Goal: Find specific page/section

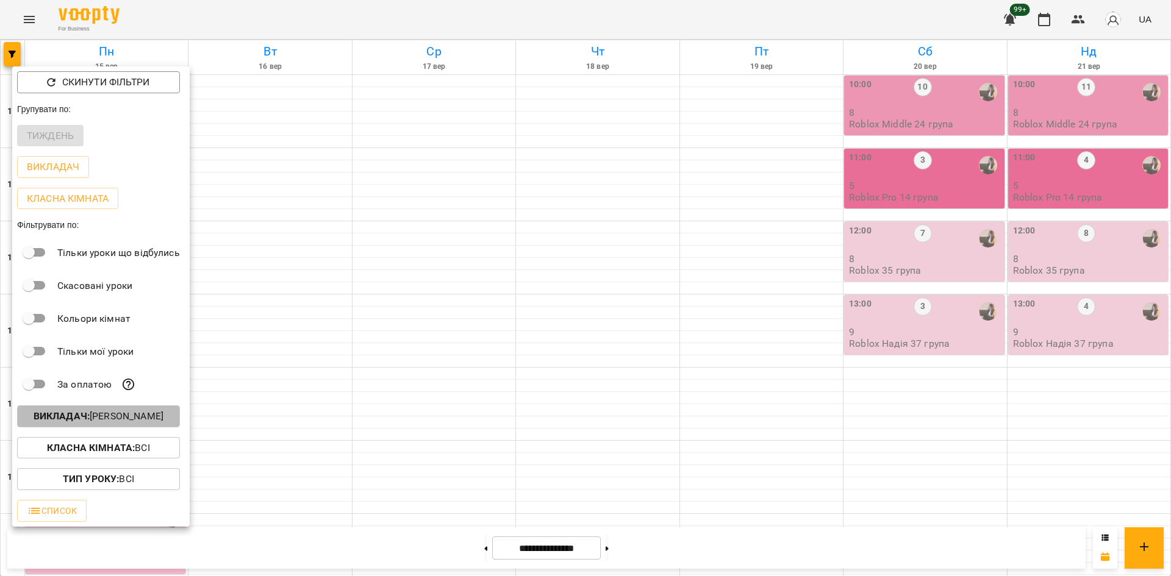
click at [154, 419] on p "Викладач : [PERSON_NAME]" at bounding box center [99, 416] width 130 height 15
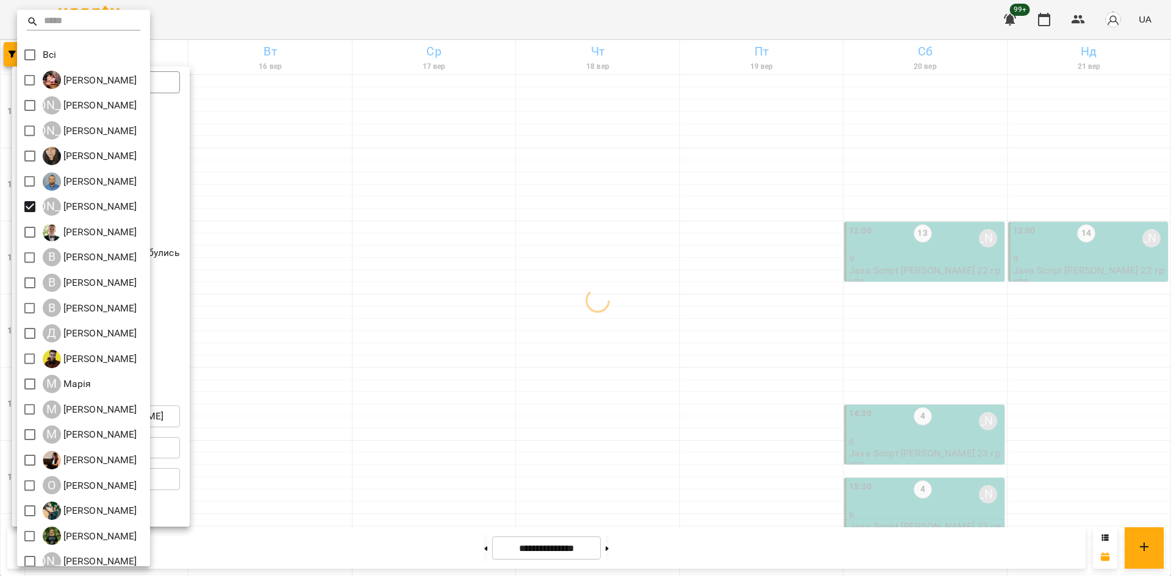
drag, startPoint x: 398, startPoint y: 433, endPoint x: 396, endPoint y: 408, distance: 25.1
click at [398, 430] on div at bounding box center [585, 288] width 1171 height 576
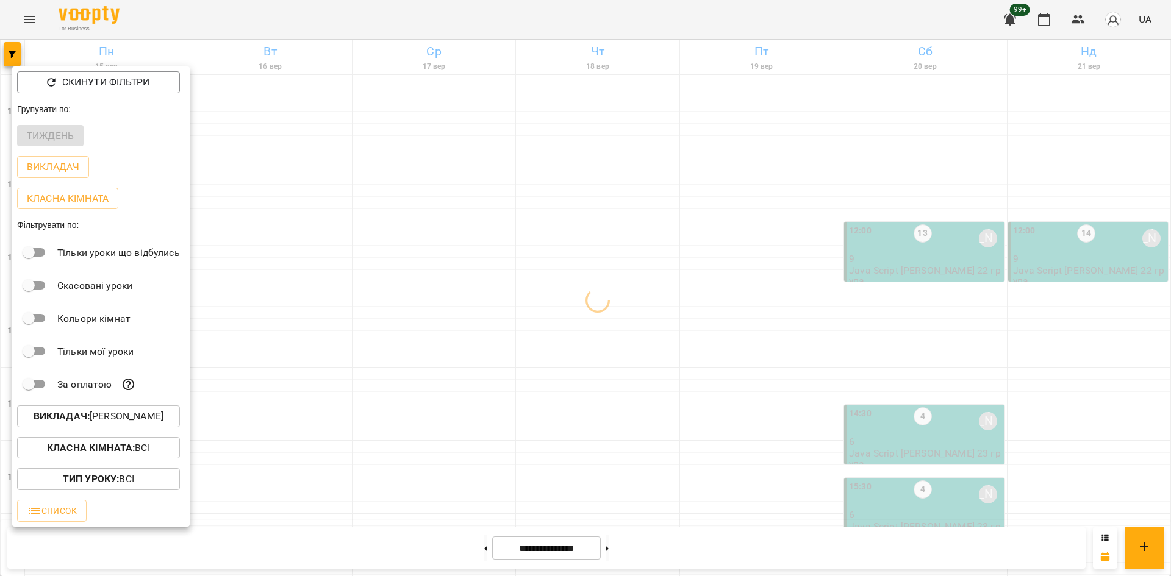
click at [422, 309] on div at bounding box center [585, 288] width 1171 height 576
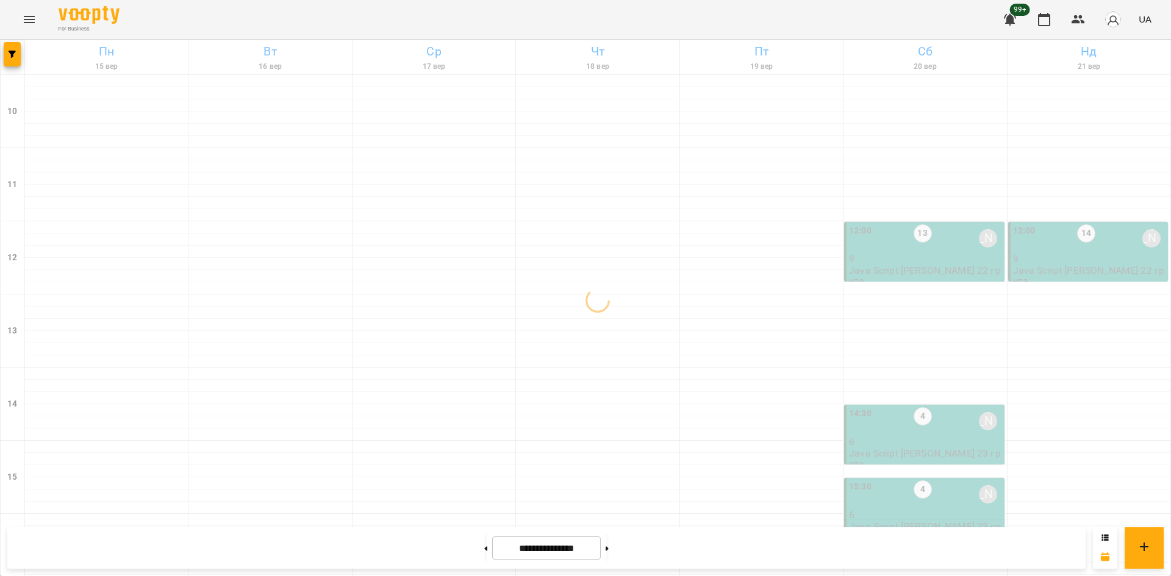
scroll to position [366, 0]
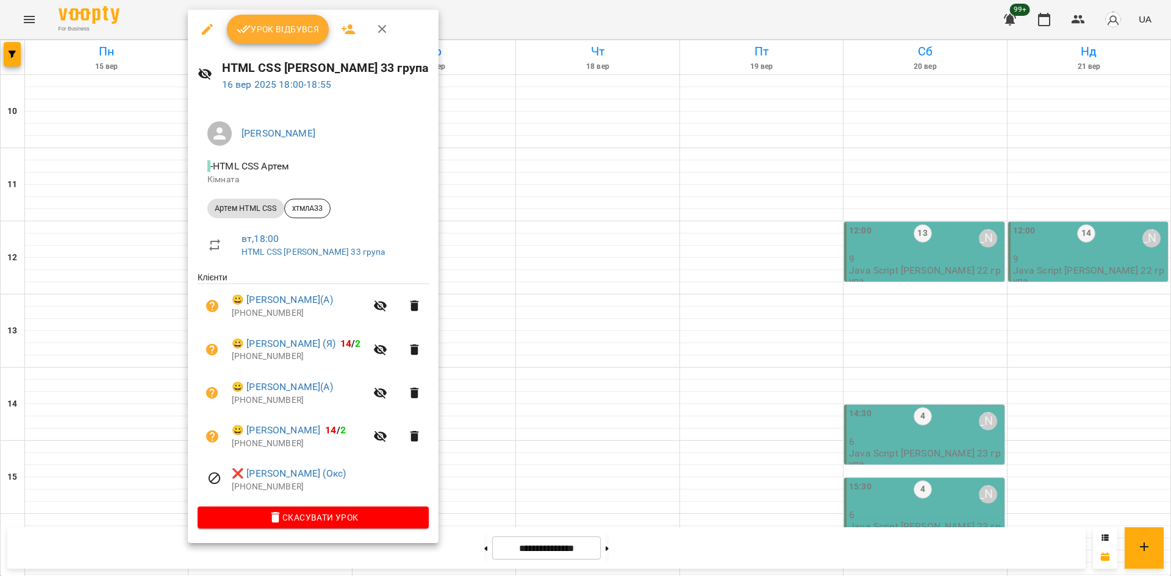
click at [526, 329] on div at bounding box center [585, 288] width 1171 height 576
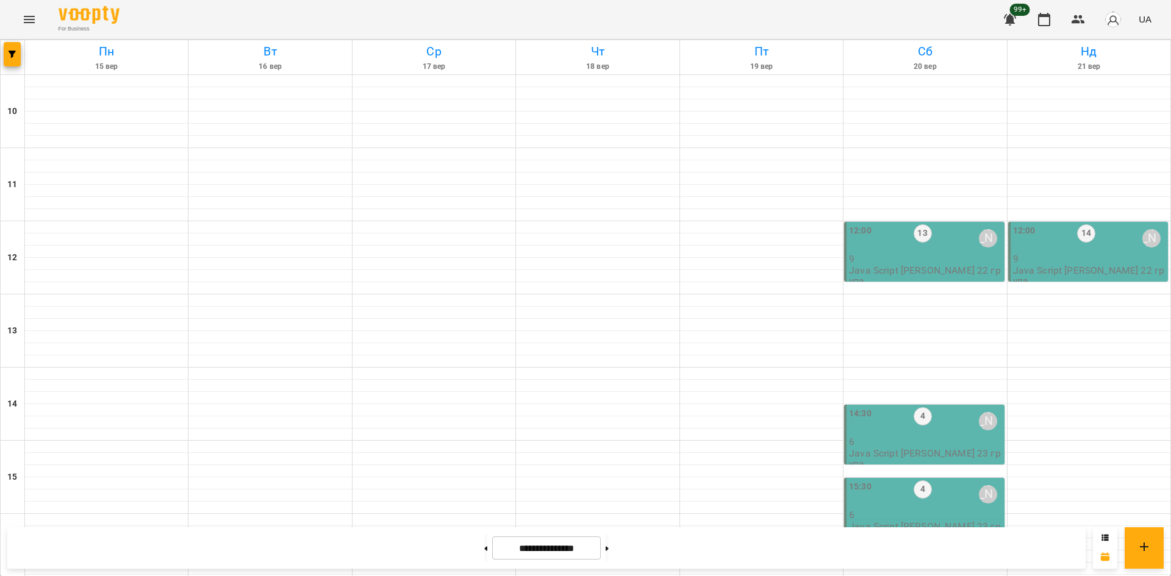
scroll to position [383, 0]
click at [13, 54] on icon "button" at bounding box center [12, 54] width 7 height 7
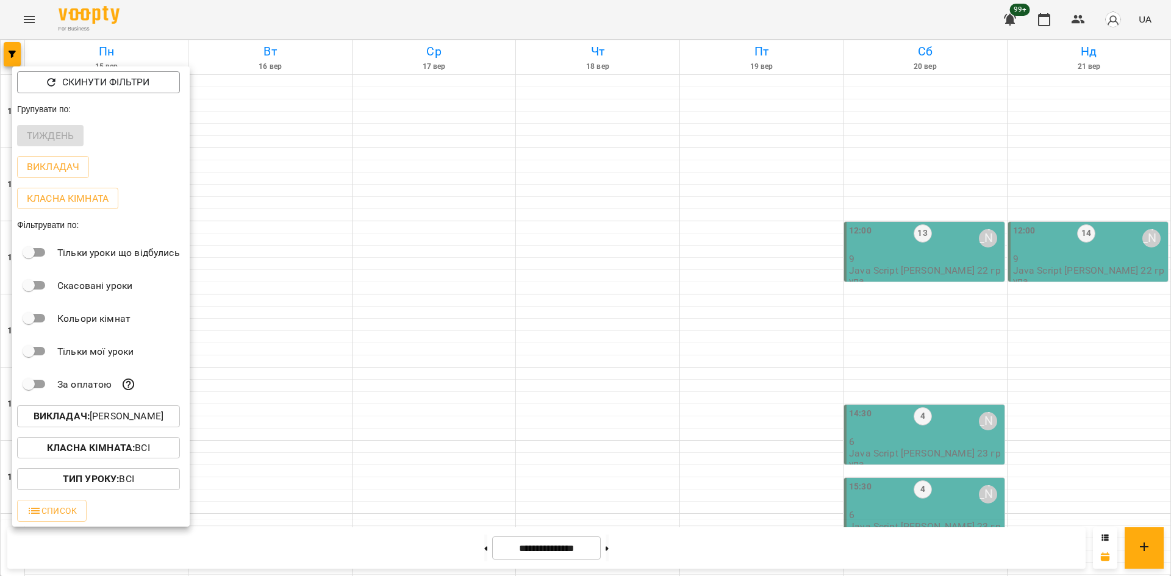
click at [134, 420] on p "Викладач : [PERSON_NAME]" at bounding box center [99, 416] width 130 height 15
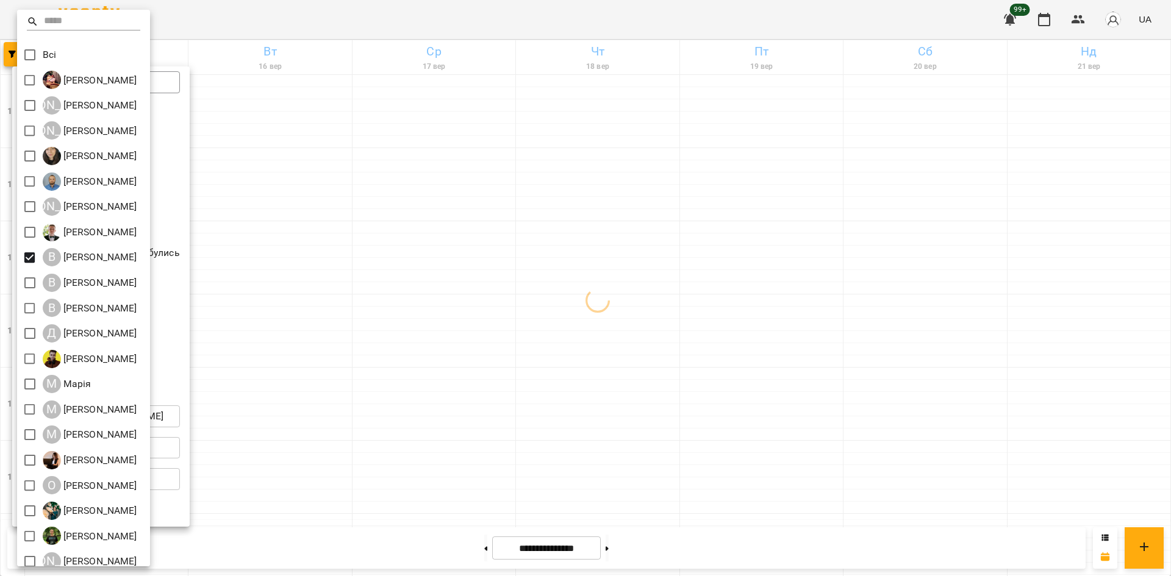
click at [450, 318] on div at bounding box center [585, 288] width 1171 height 576
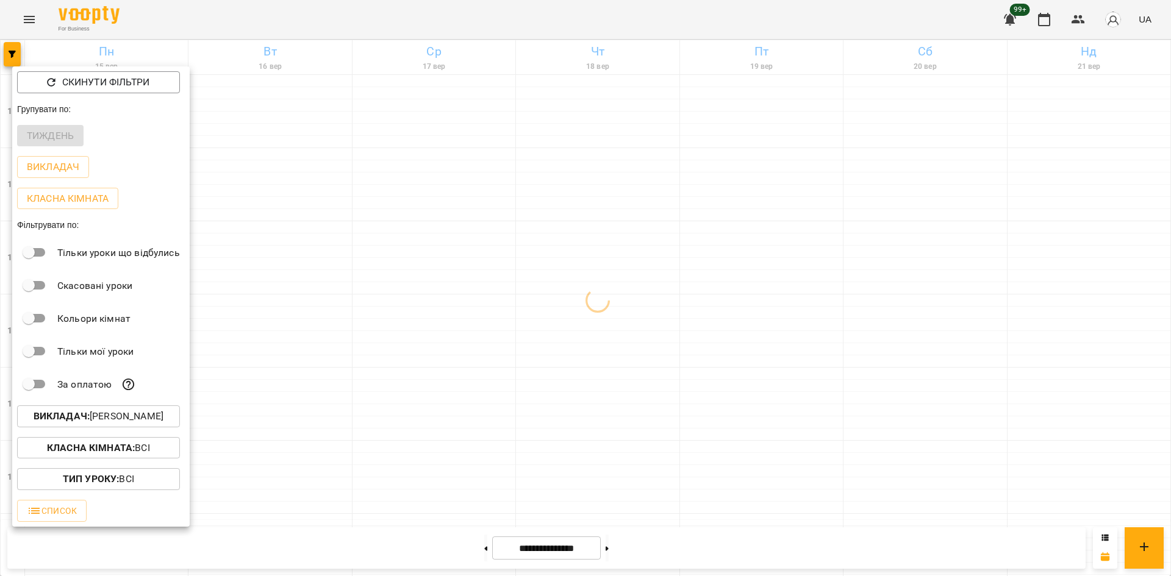
click at [443, 302] on div at bounding box center [585, 288] width 1171 height 576
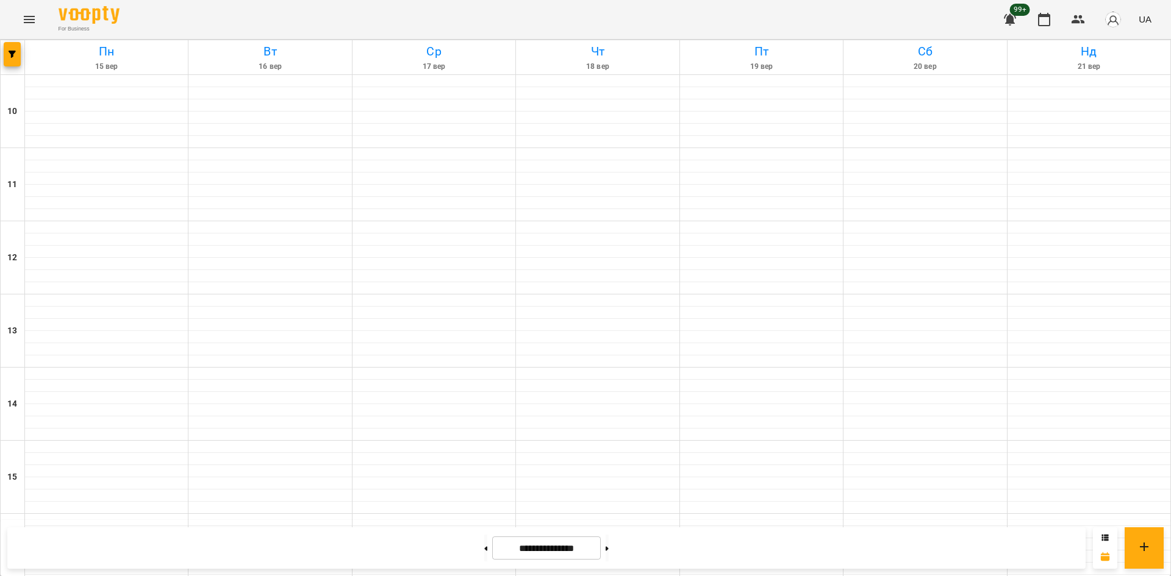
scroll to position [488, 0]
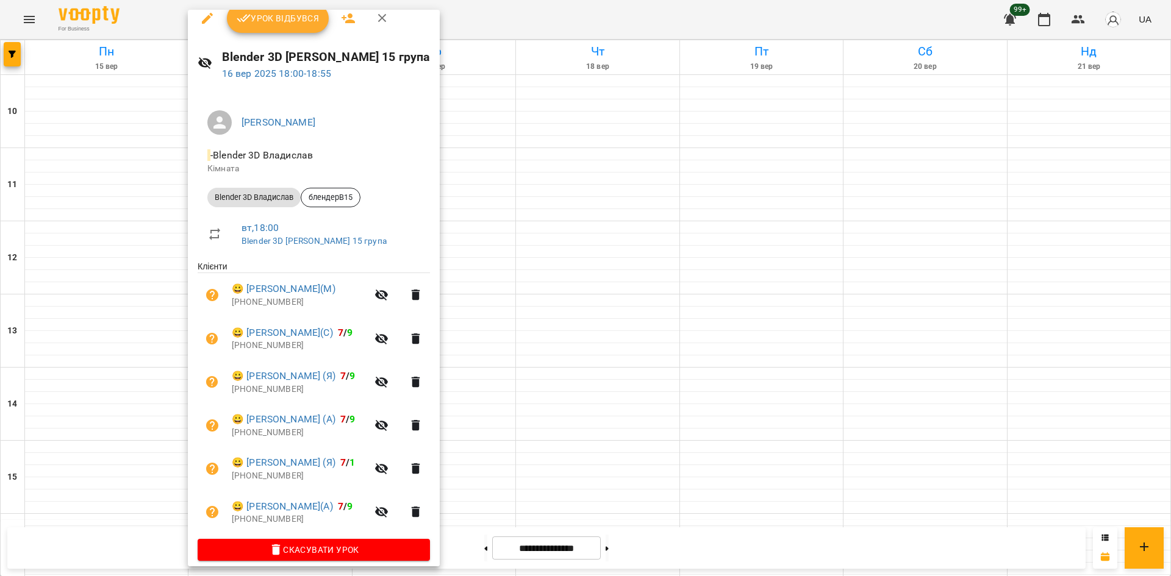
scroll to position [22, 0]
